Goal: Book appointment/travel/reservation

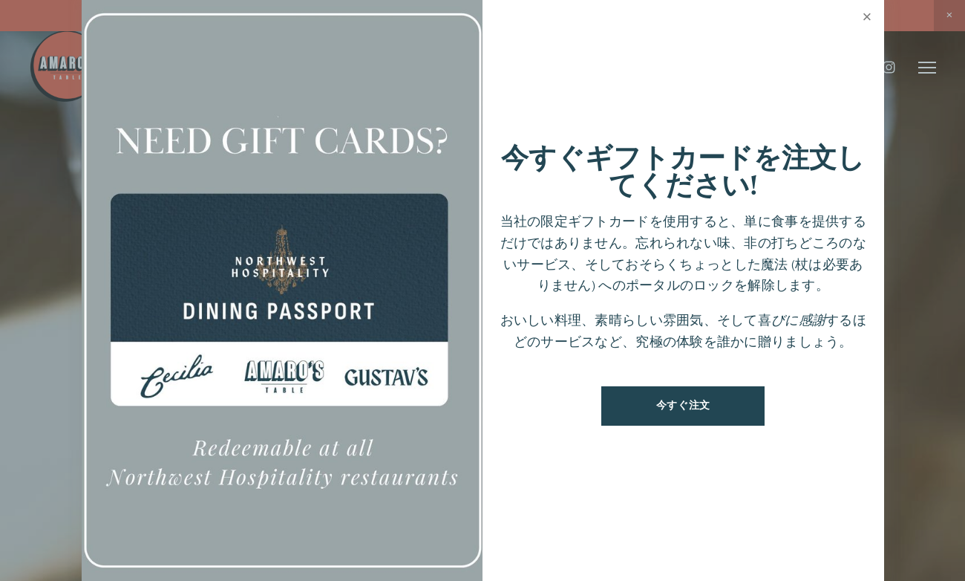
click at [862, 21] on link "閉める" at bounding box center [867, 19] width 29 height 42
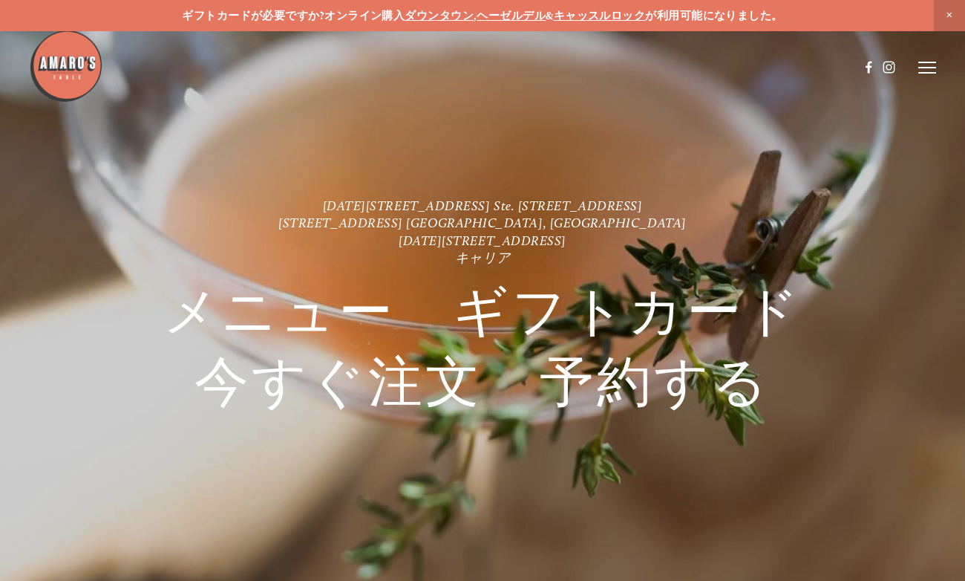
click at [68, 65] on img at bounding box center [66, 66] width 74 height 74
click at [925, 74] on icon at bounding box center [928, 67] width 18 height 13
click at [730, 67] on span "訪問" at bounding box center [727, 67] width 22 height 13
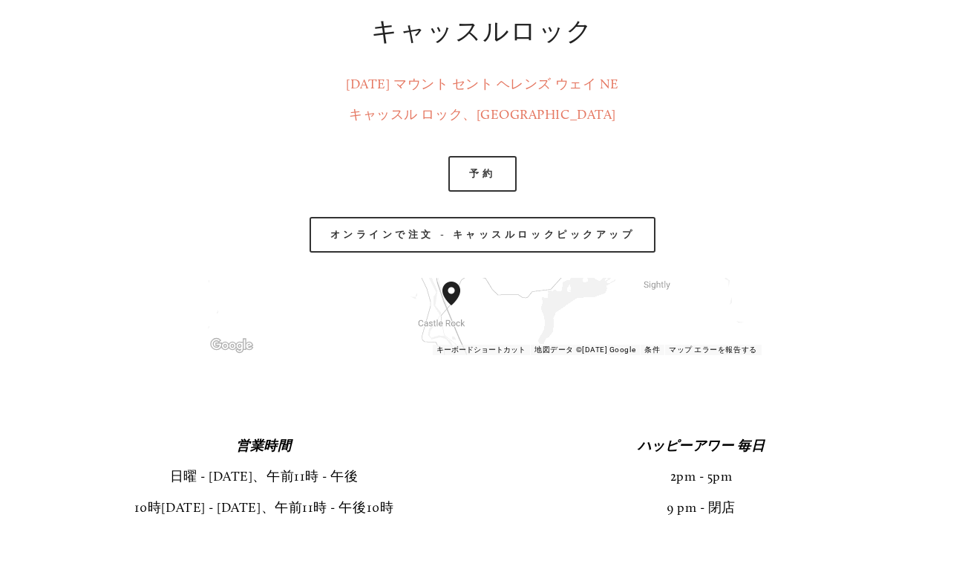
scroll to position [2228, 0]
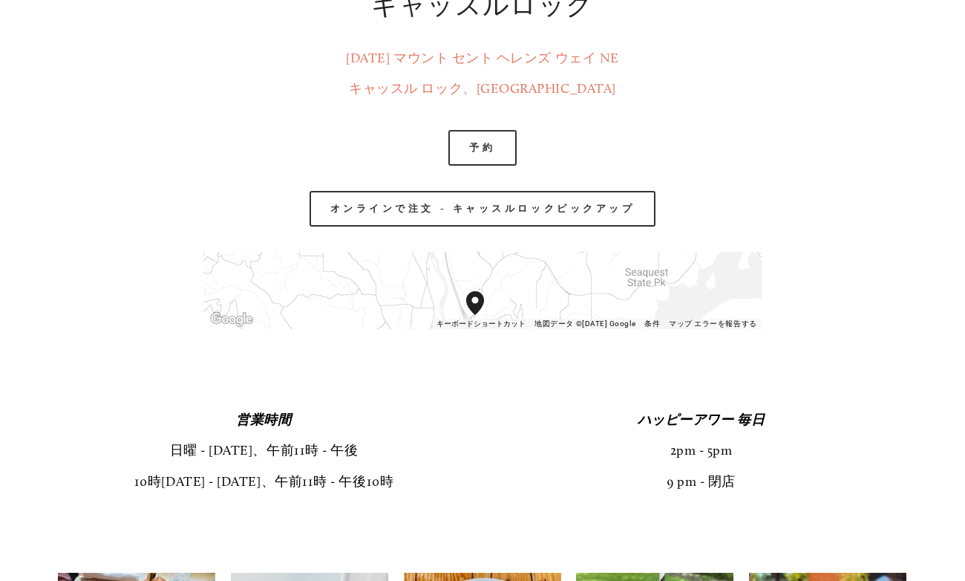
drag, startPoint x: 460, startPoint y: 290, endPoint x: 497, endPoint y: 342, distance: 62.8
click at [497, 342] on div "← Move left → Move right ↑ Move up ↓ Move down + Zoom in - Zoom out Home Jump l…" at bounding box center [482, 290] width 583 height 102
drag, startPoint x: 530, startPoint y: 305, endPoint x: 518, endPoint y: 270, distance: 36.9
click at [518, 270] on div at bounding box center [482, 290] width 558 height 77
drag, startPoint x: 509, startPoint y: 293, endPoint x: 543, endPoint y: 316, distance: 41.2
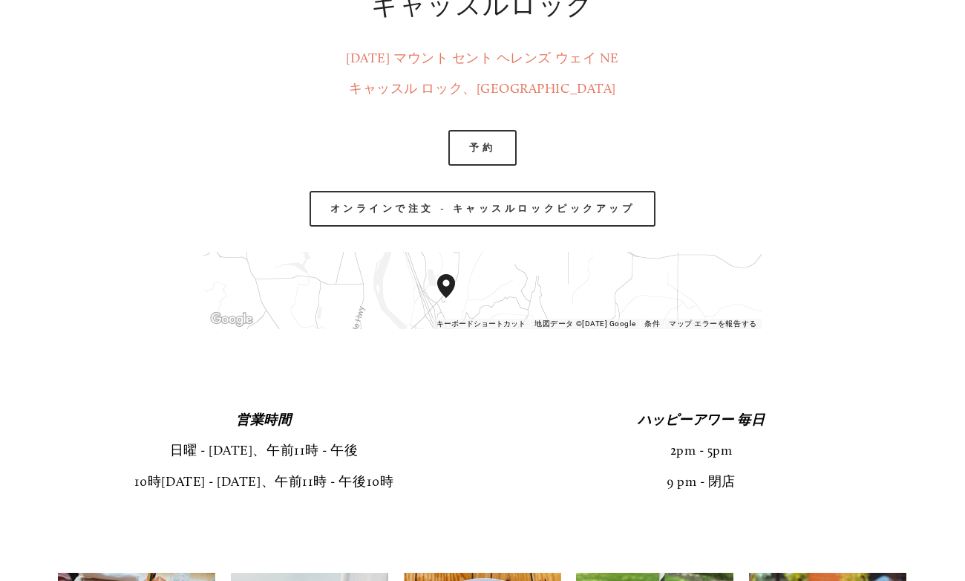
click at [543, 316] on div at bounding box center [482, 290] width 558 height 77
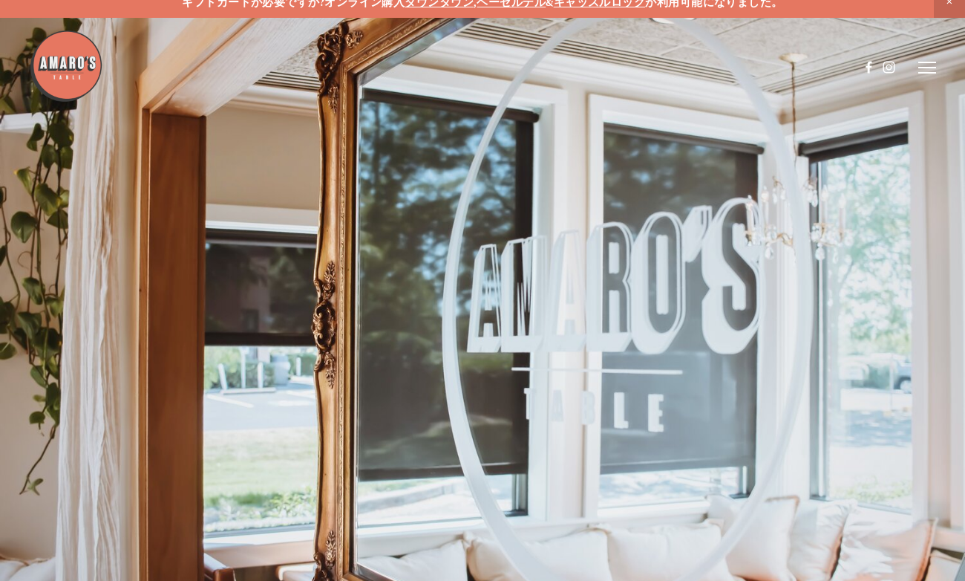
scroll to position [0, 0]
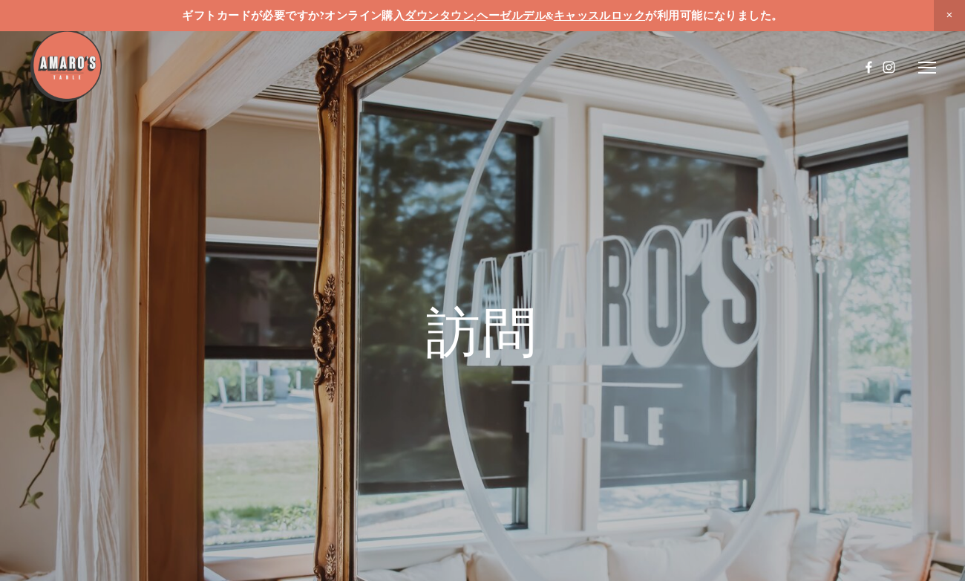
click at [921, 65] on icon at bounding box center [928, 67] width 18 height 13
click at [71, 65] on img at bounding box center [66, 66] width 74 height 74
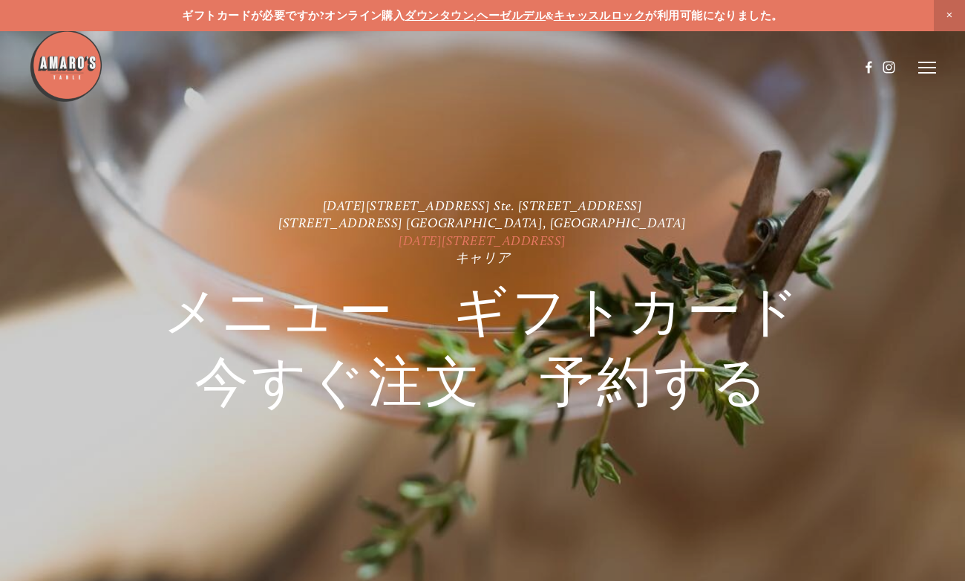
click at [433, 237] on link "[DATE][STREET_ADDRESS]" at bounding box center [483, 240] width 168 height 16
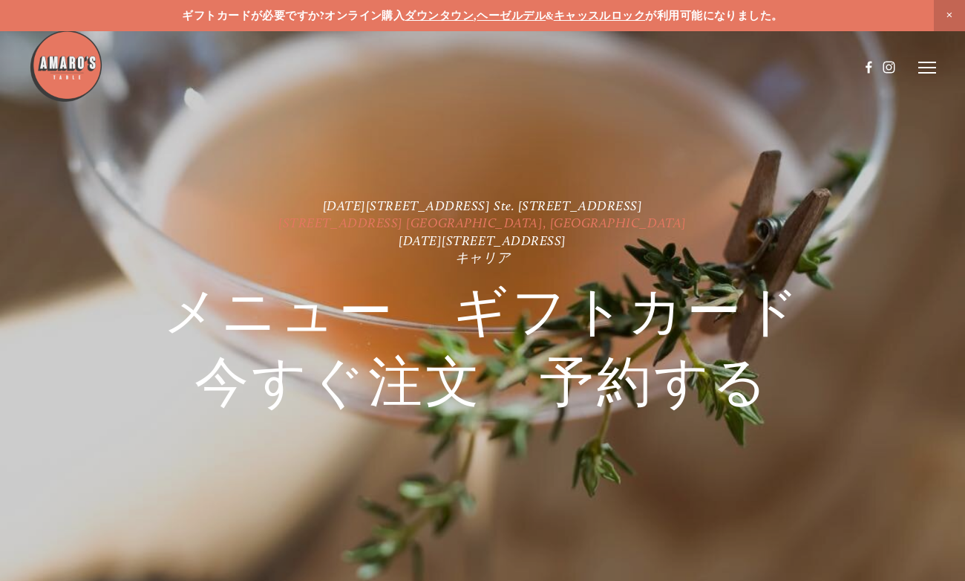
click at [445, 220] on link "[STREET_ADDRESS] [GEOGRAPHIC_DATA], [GEOGRAPHIC_DATA]" at bounding box center [482, 223] width 408 height 16
click at [440, 203] on link "[DATE][STREET_ADDRESS] Ste. [STREET_ADDRESS]" at bounding box center [483, 206] width 320 height 16
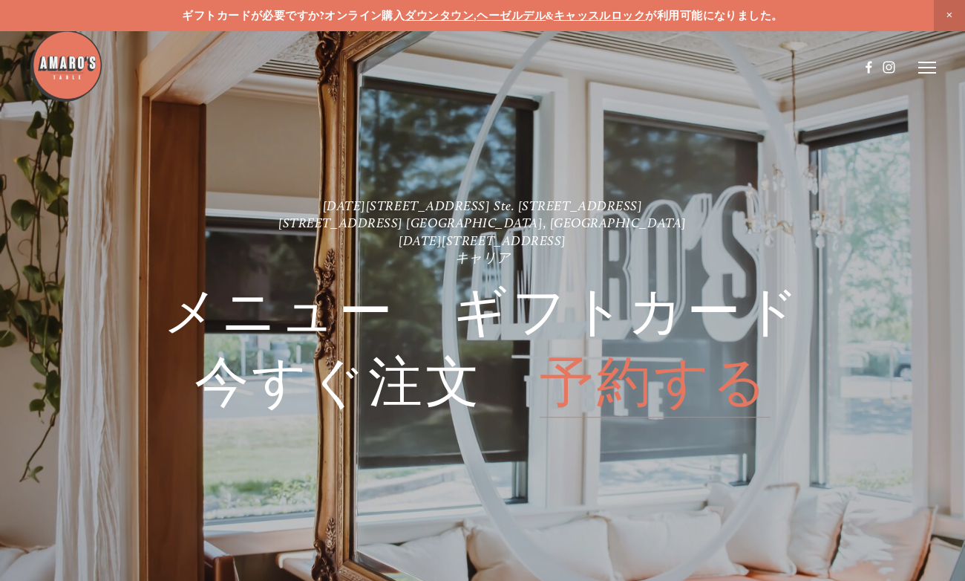
click at [629, 387] on span "予約する" at bounding box center [655, 382] width 231 height 71
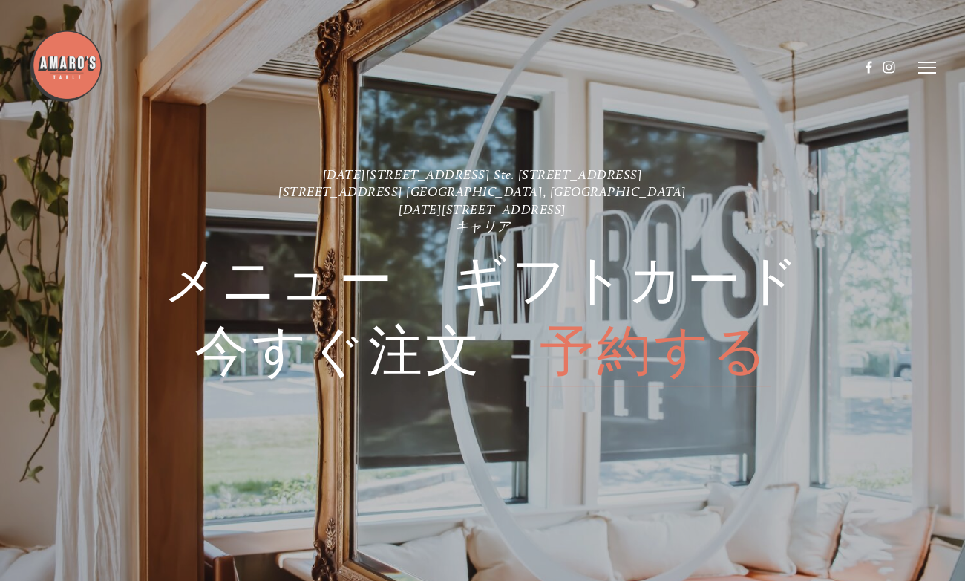
scroll to position [2296, 0]
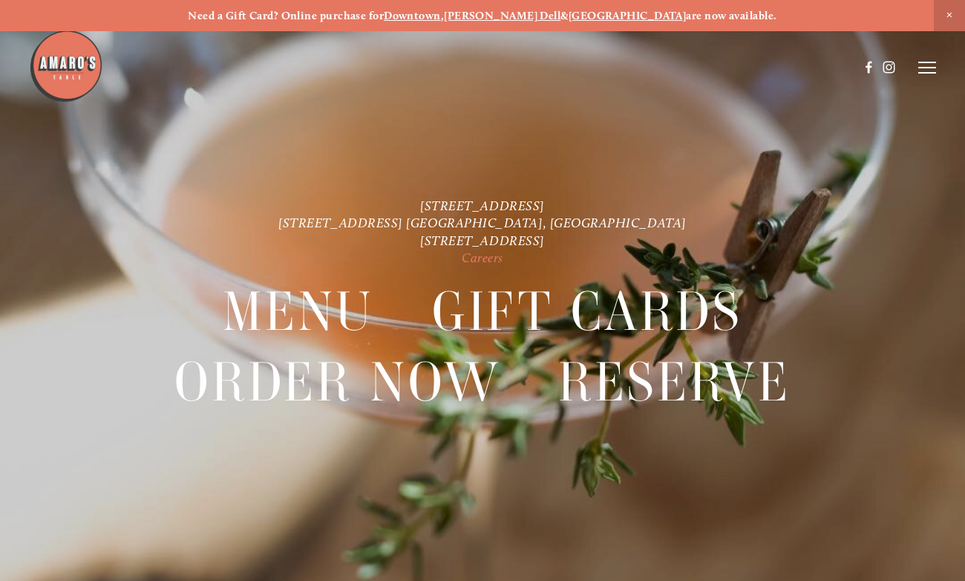
click at [486, 261] on link "Careers" at bounding box center [483, 258] width 42 height 16
